Goal: Navigation & Orientation: Find specific page/section

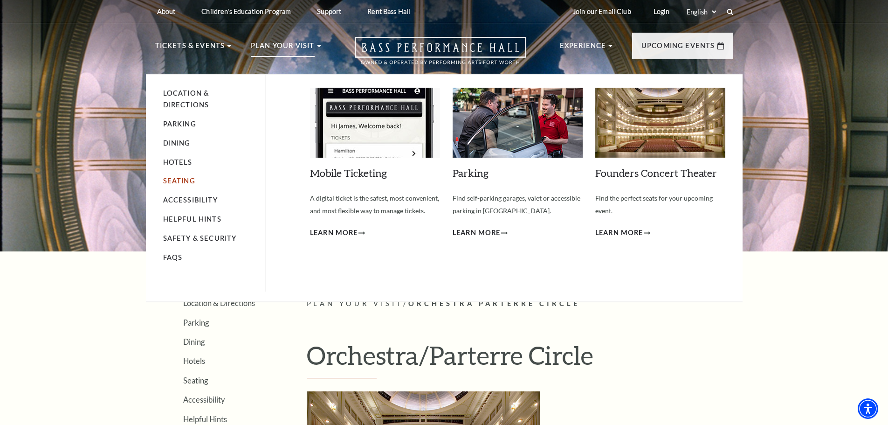
click at [175, 181] on link "Seating" at bounding box center [179, 181] width 32 height 8
